Goal: Task Accomplishment & Management: Use online tool/utility

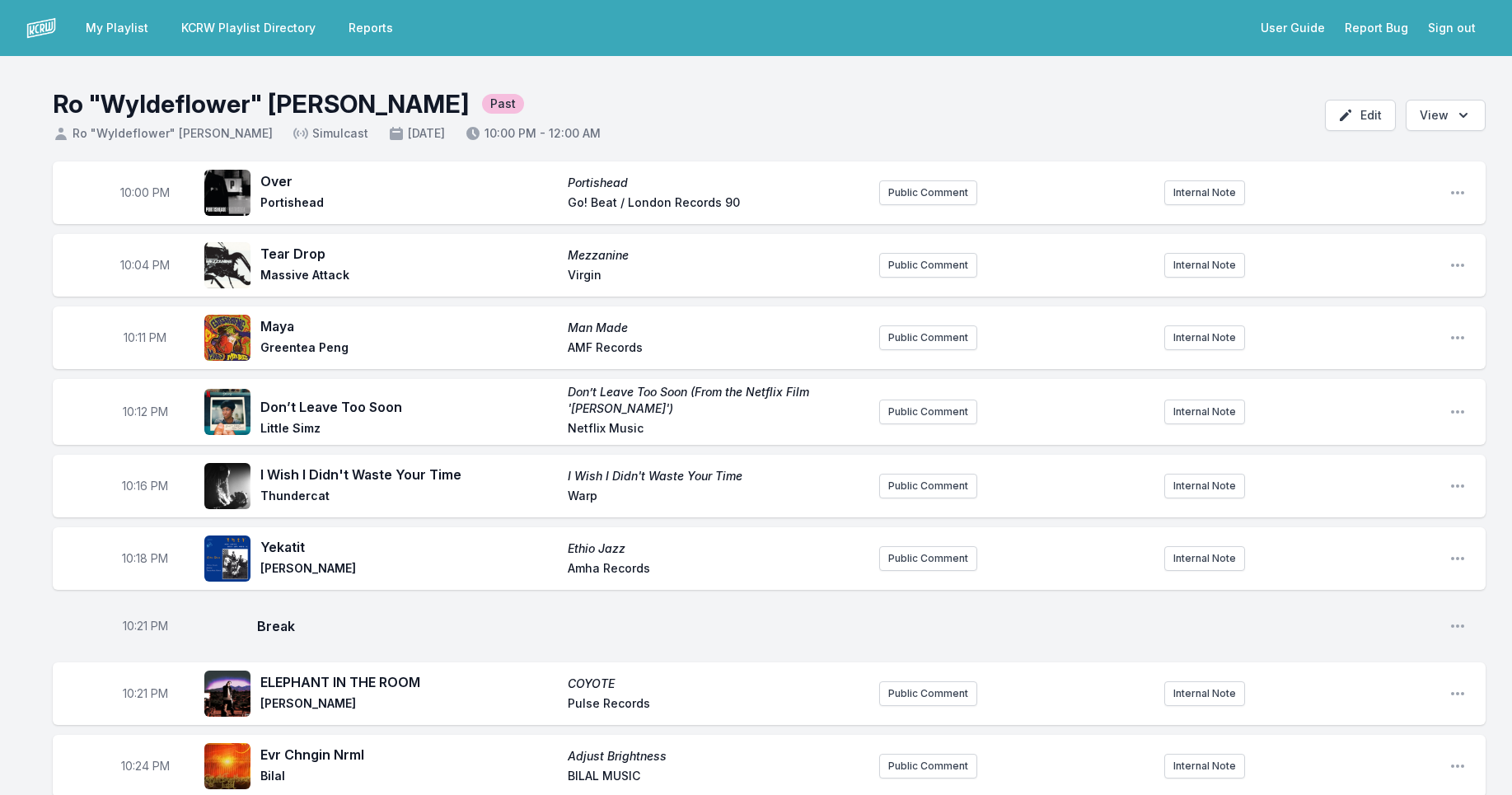
click at [113, 28] on link "My Playlist" at bounding box center [116, 27] width 82 height 29
